Goal: Information Seeking & Learning: Learn about a topic

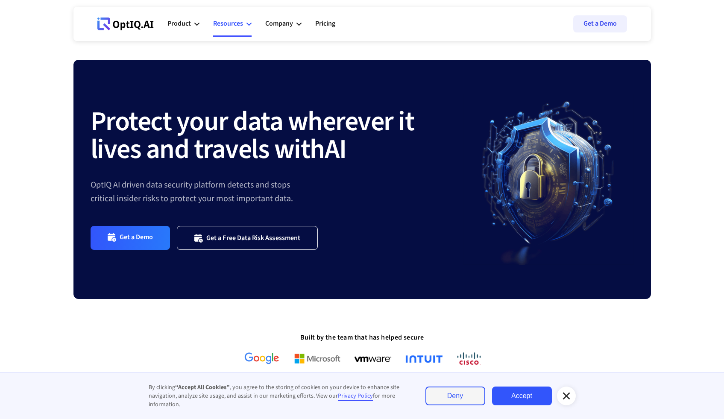
click at [241, 23] on div "Resources" at bounding box center [228, 24] width 30 height 12
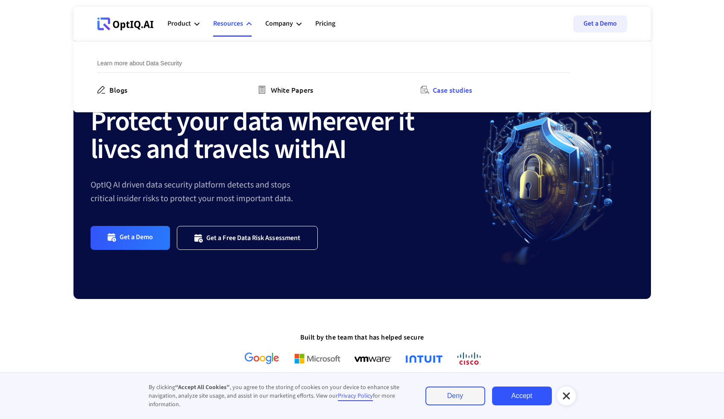
click at [456, 90] on div "Case studies" at bounding box center [452, 90] width 39 height 10
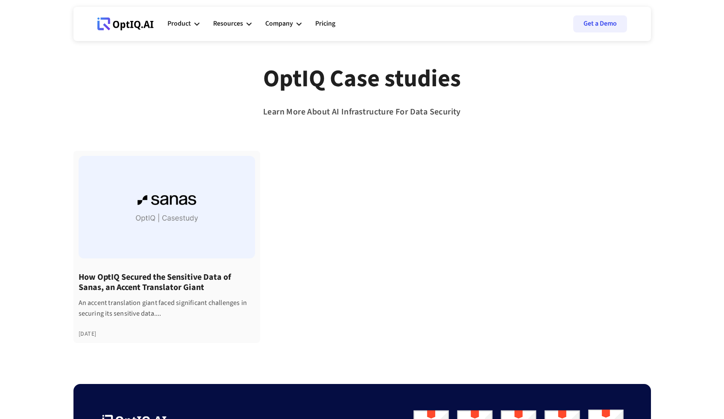
click at [166, 277] on h4 "How OptIQ Secured the Sensitive Data of Sanas, an Accent Translator Giant" at bounding box center [167, 282] width 176 height 20
